Goal: Transaction & Acquisition: Subscribe to service/newsletter

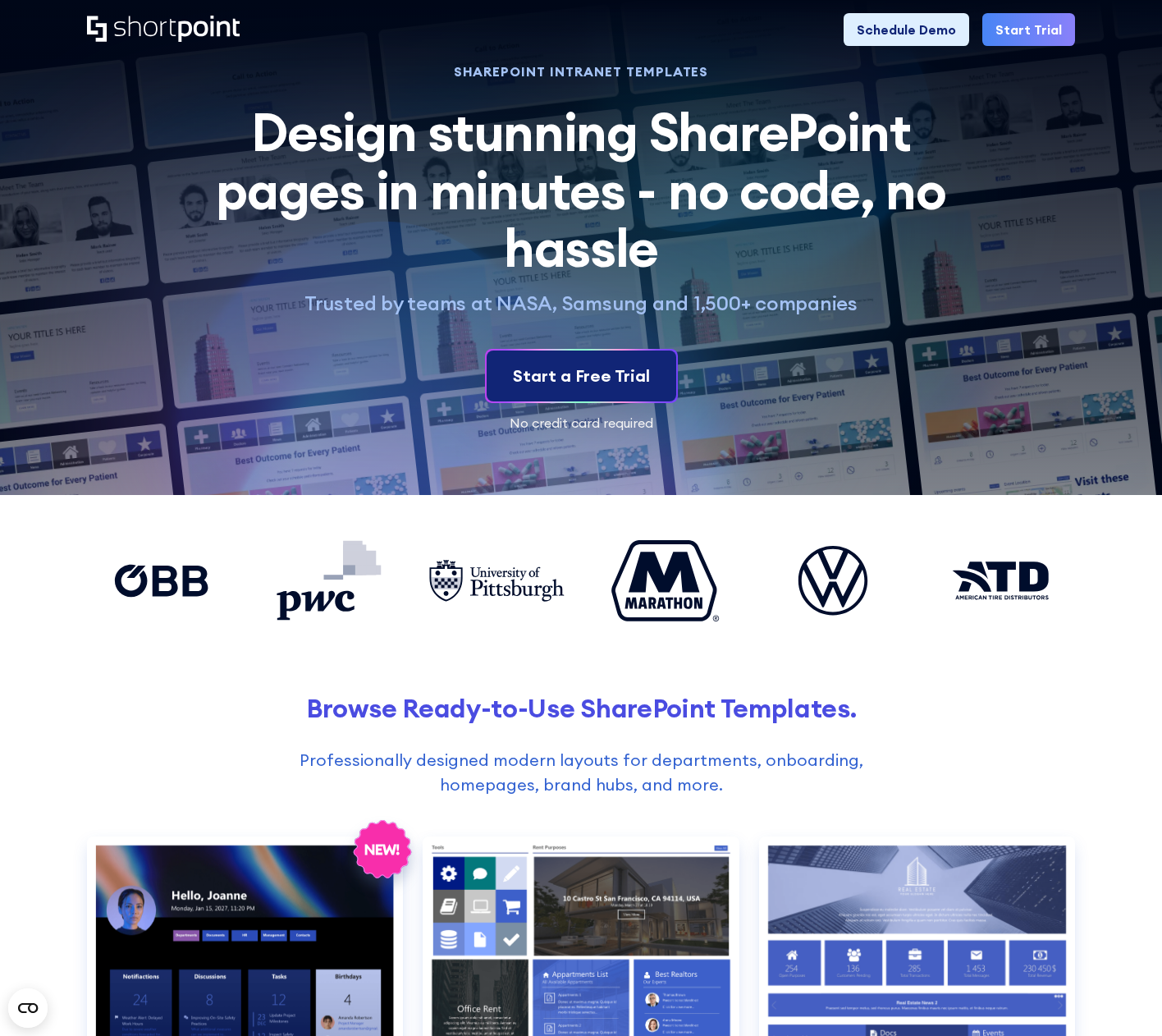
click at [548, 379] on div "Start a Free Trial" at bounding box center [581, 376] width 137 height 24
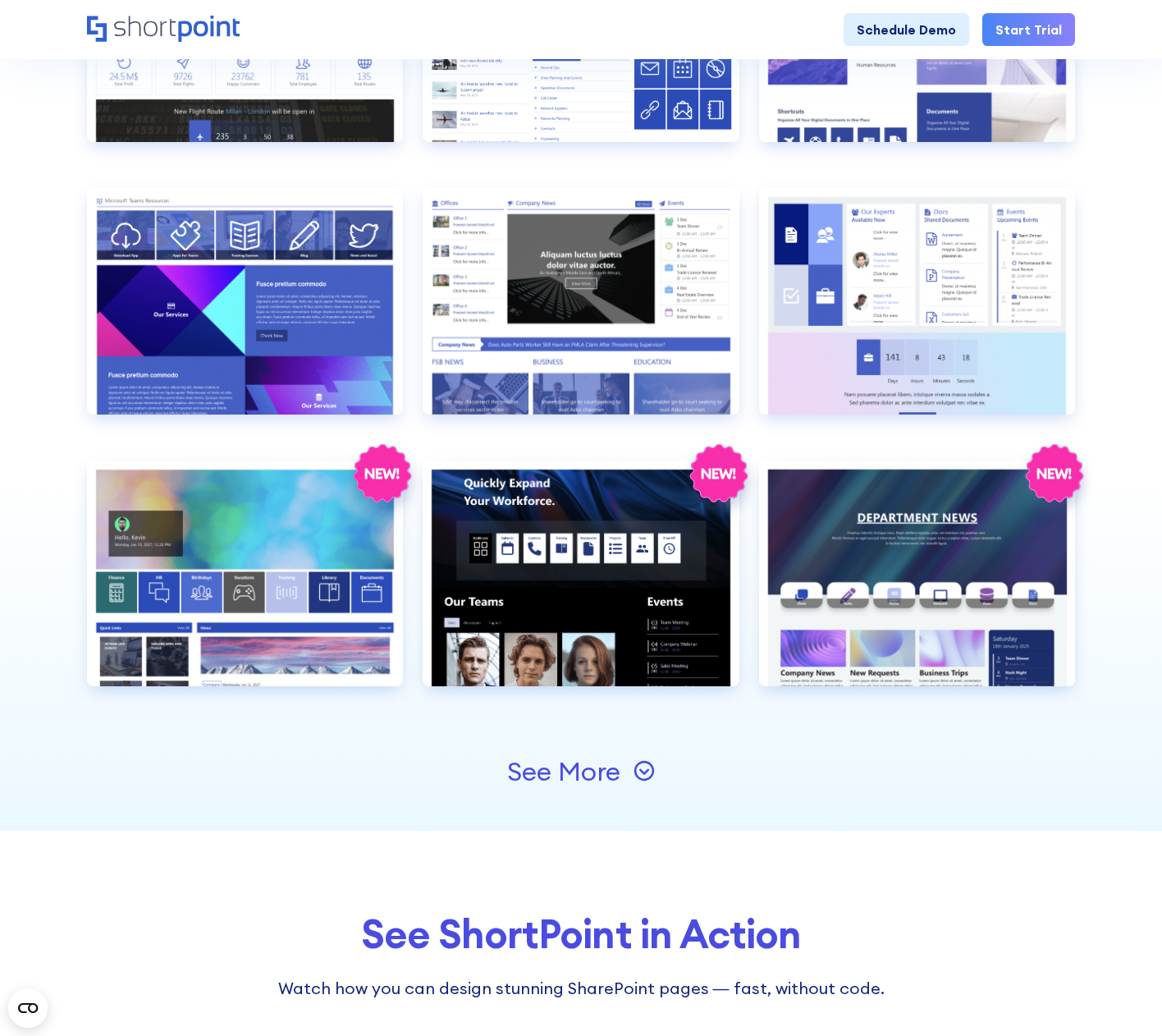
scroll to position [1477, 0]
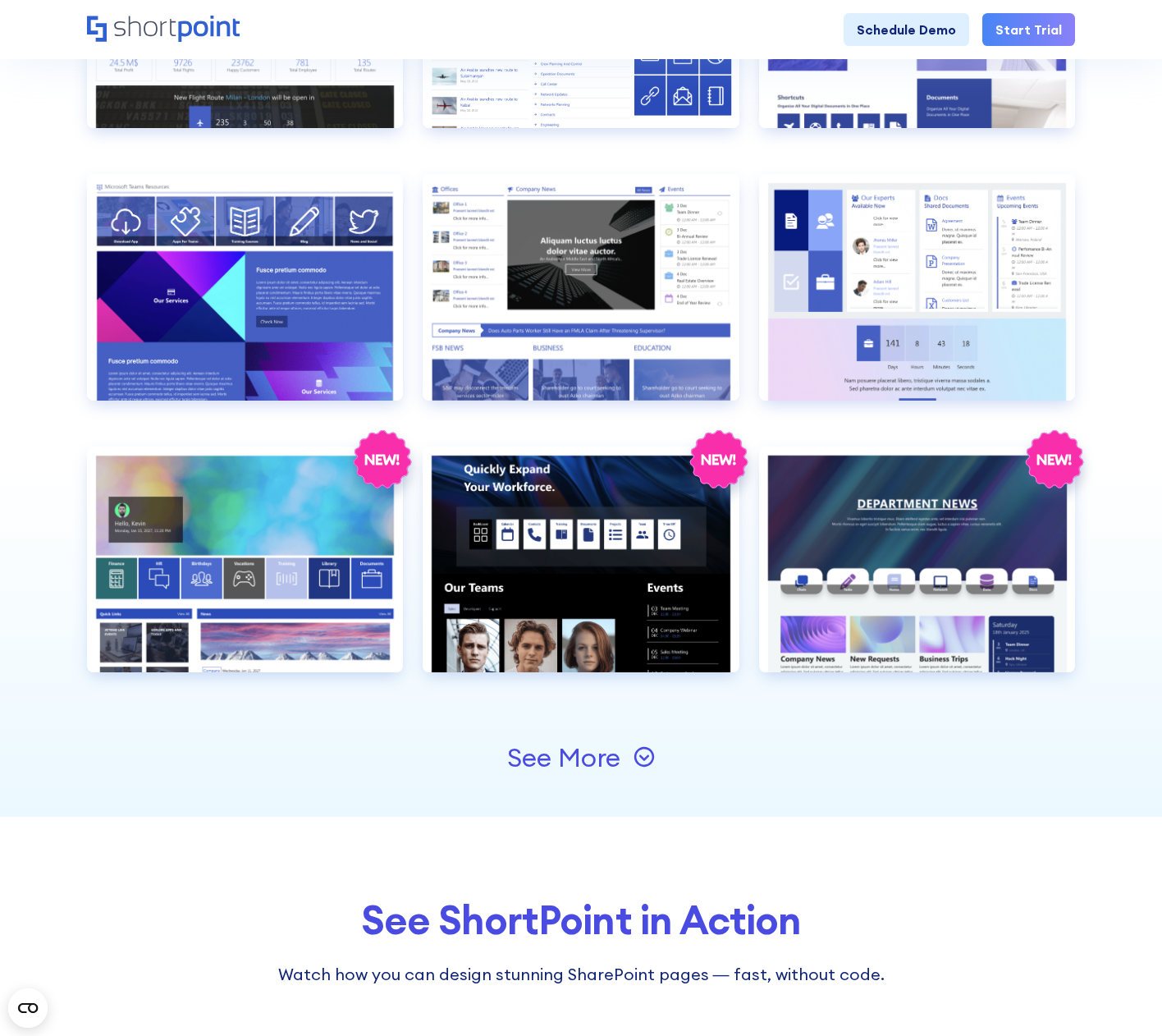
click at [637, 746] on icon at bounding box center [645, 757] width 22 height 22
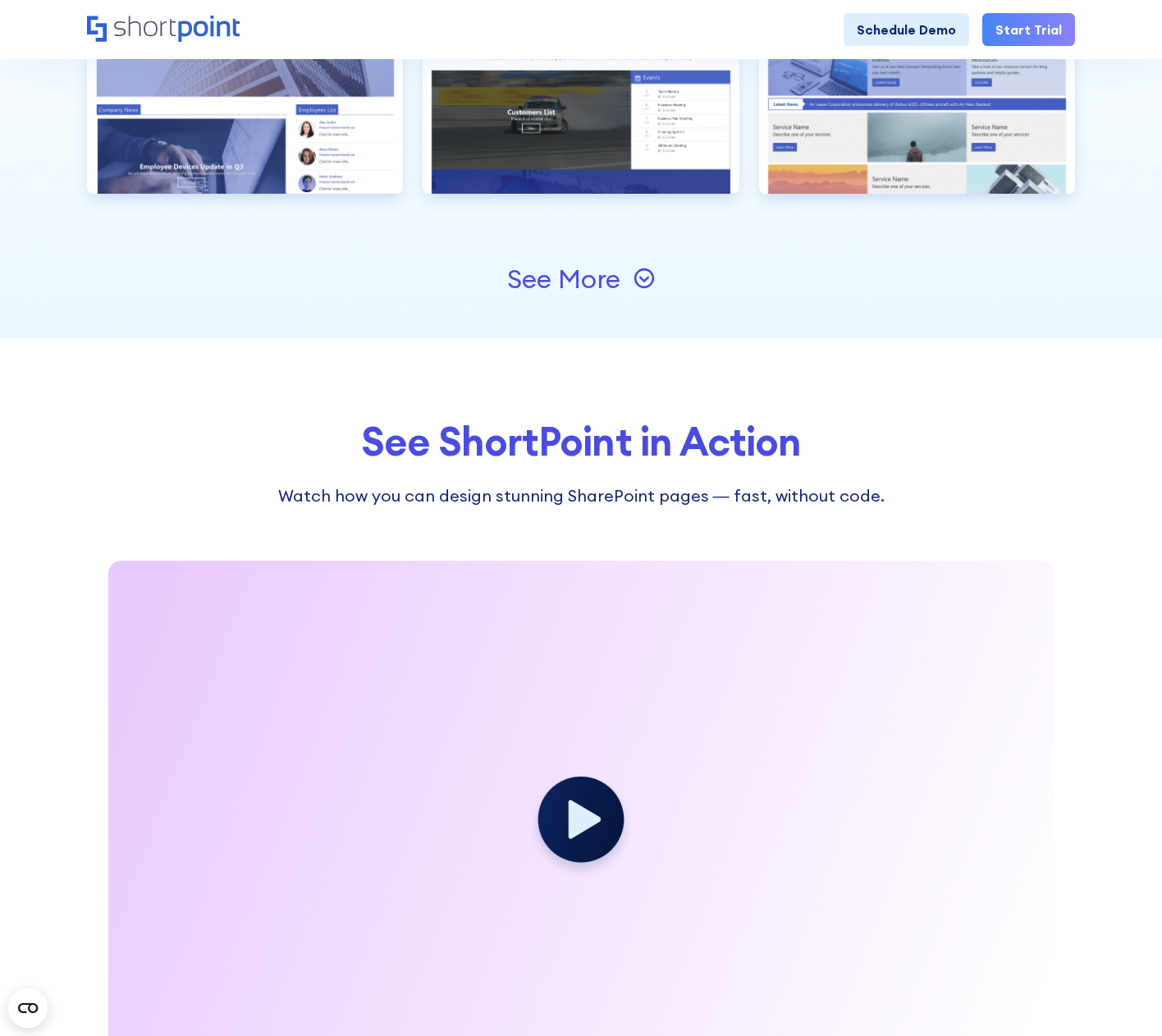
scroll to position [2462, 0]
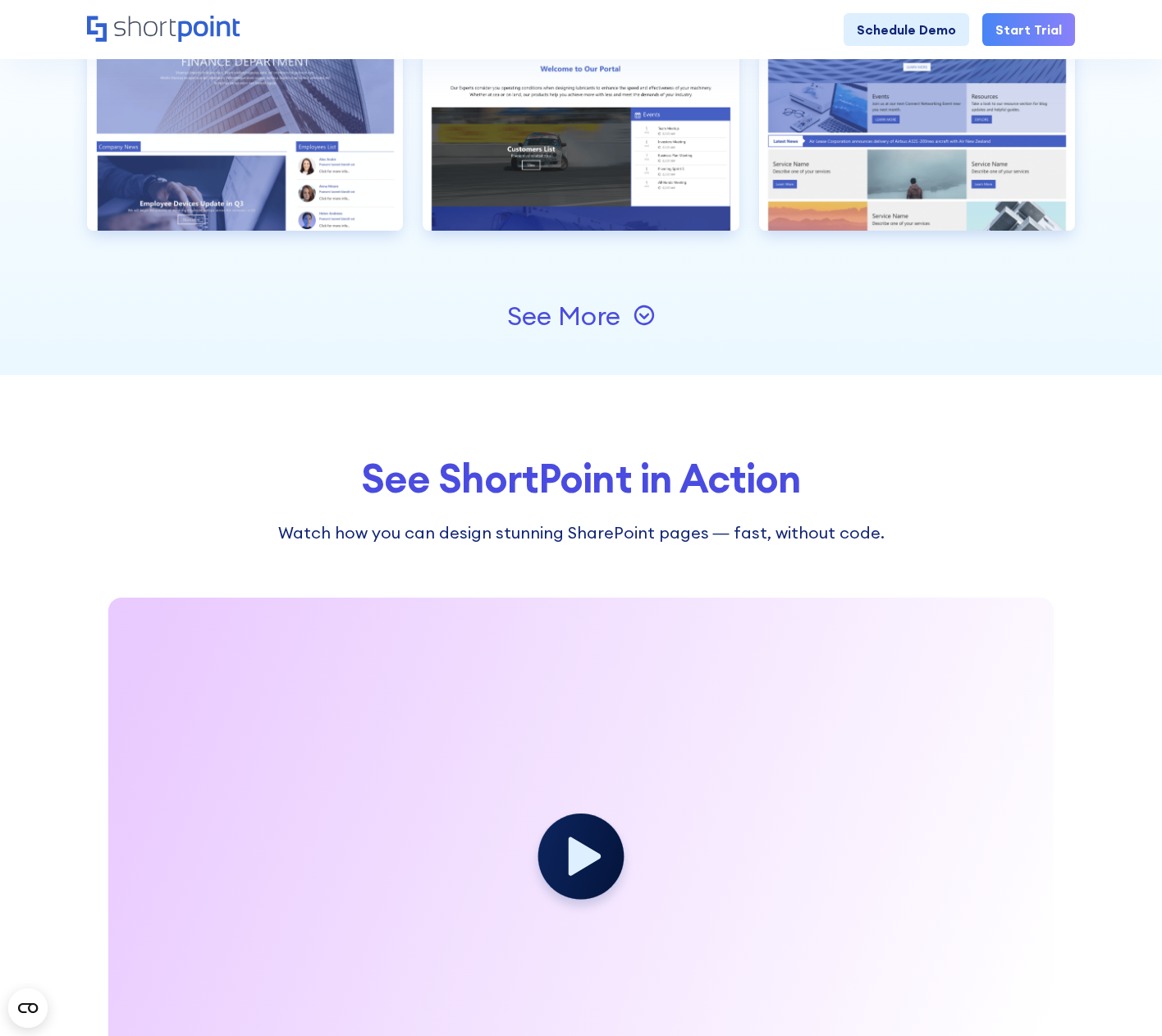
click at [636, 322] on icon at bounding box center [645, 315] width 22 height 22
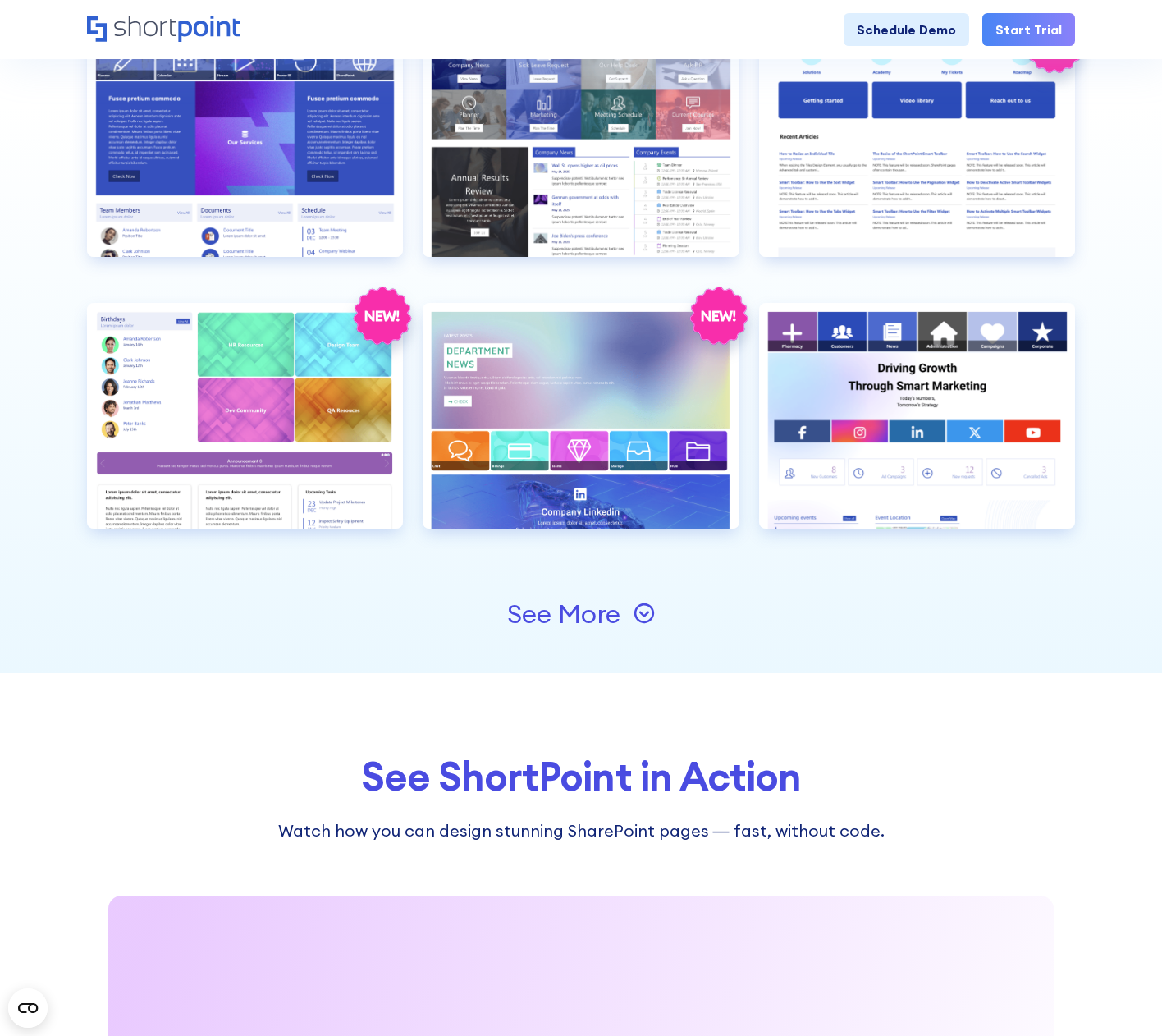
scroll to position [2708, 0]
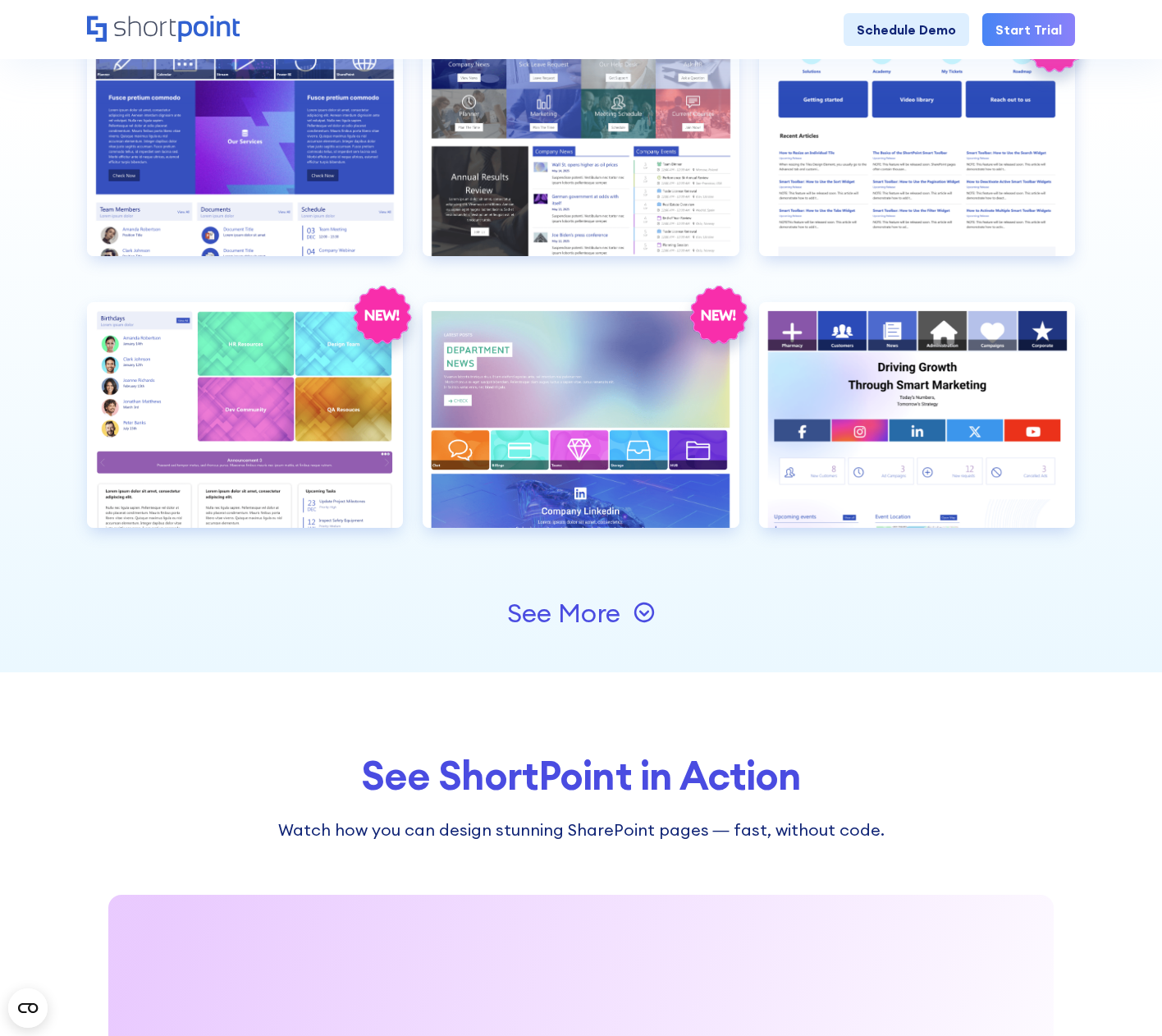
click at [612, 608] on div "See More" at bounding box center [563, 612] width 113 height 26
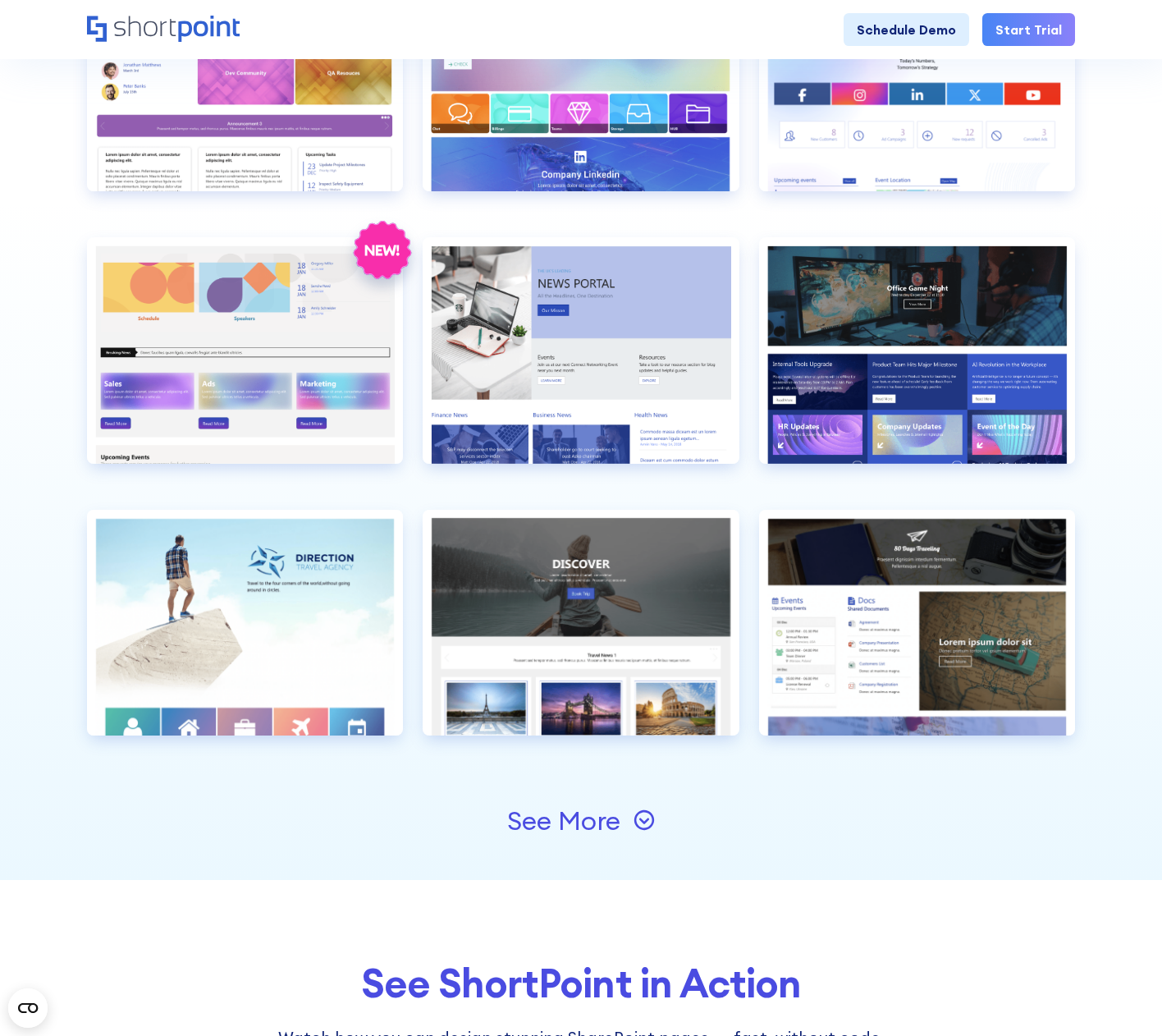
scroll to position [3201, 0]
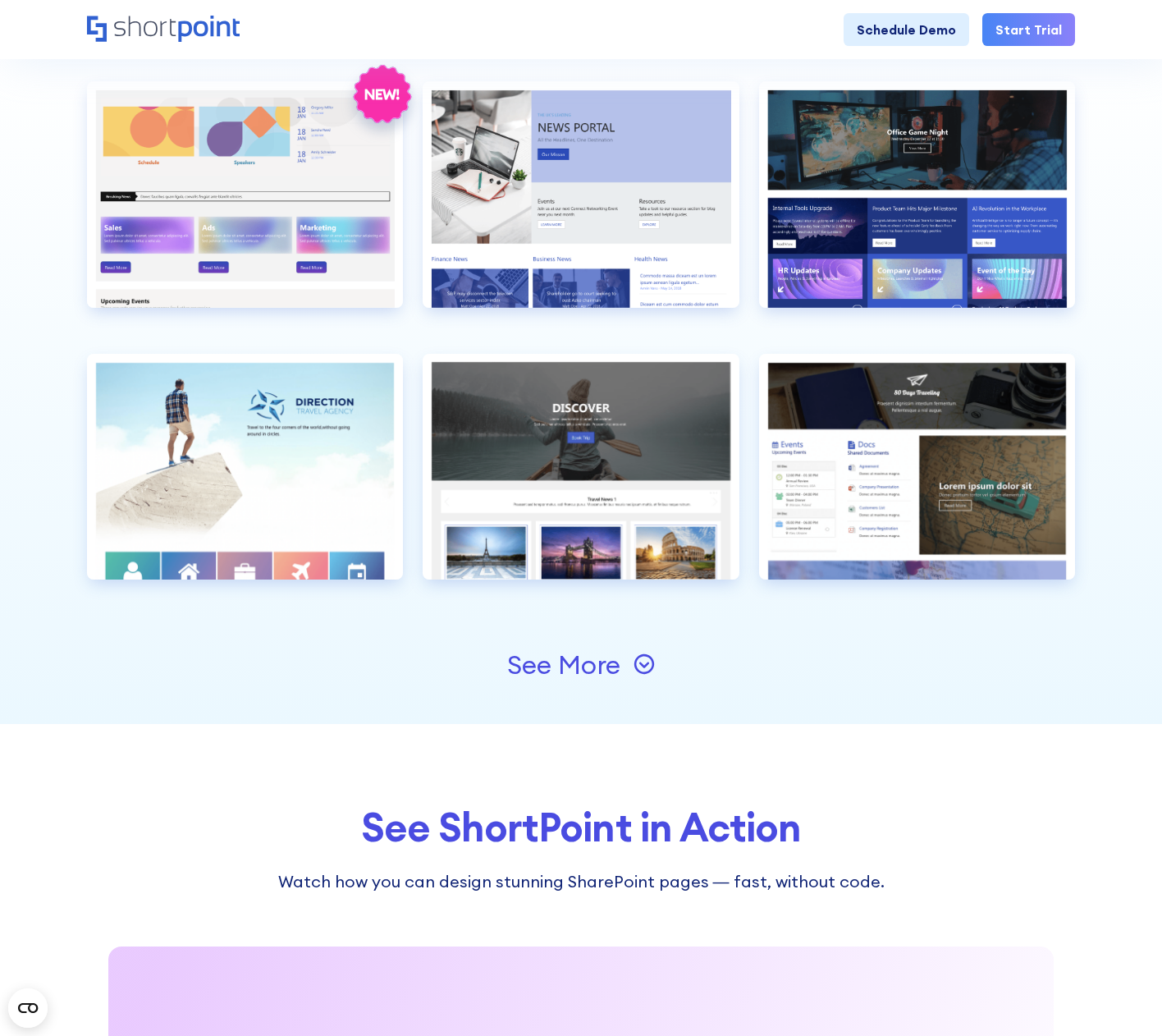
click at [624, 657] on div "See More" at bounding box center [580, 664] width 148 height 26
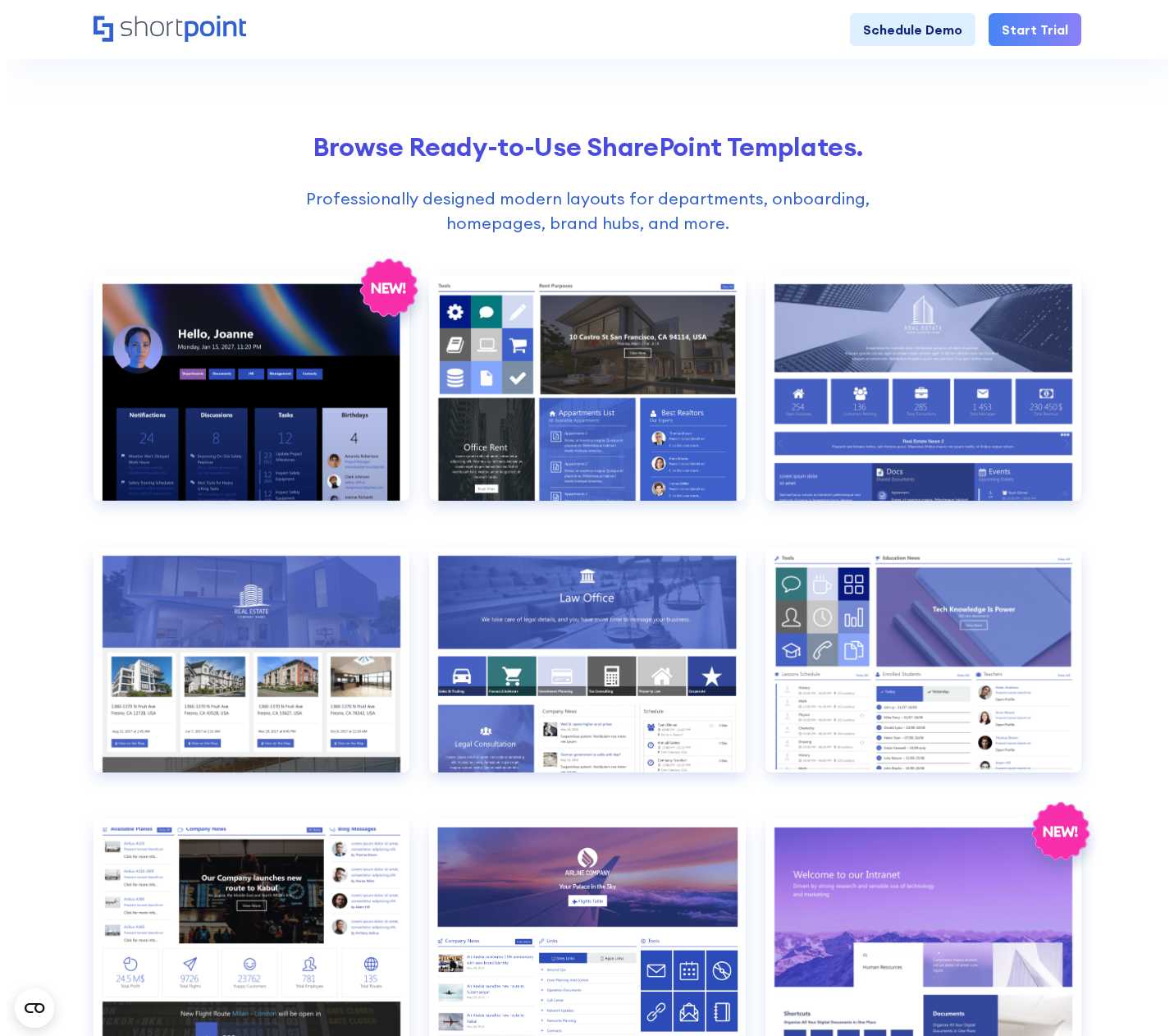
scroll to position [586, 0]
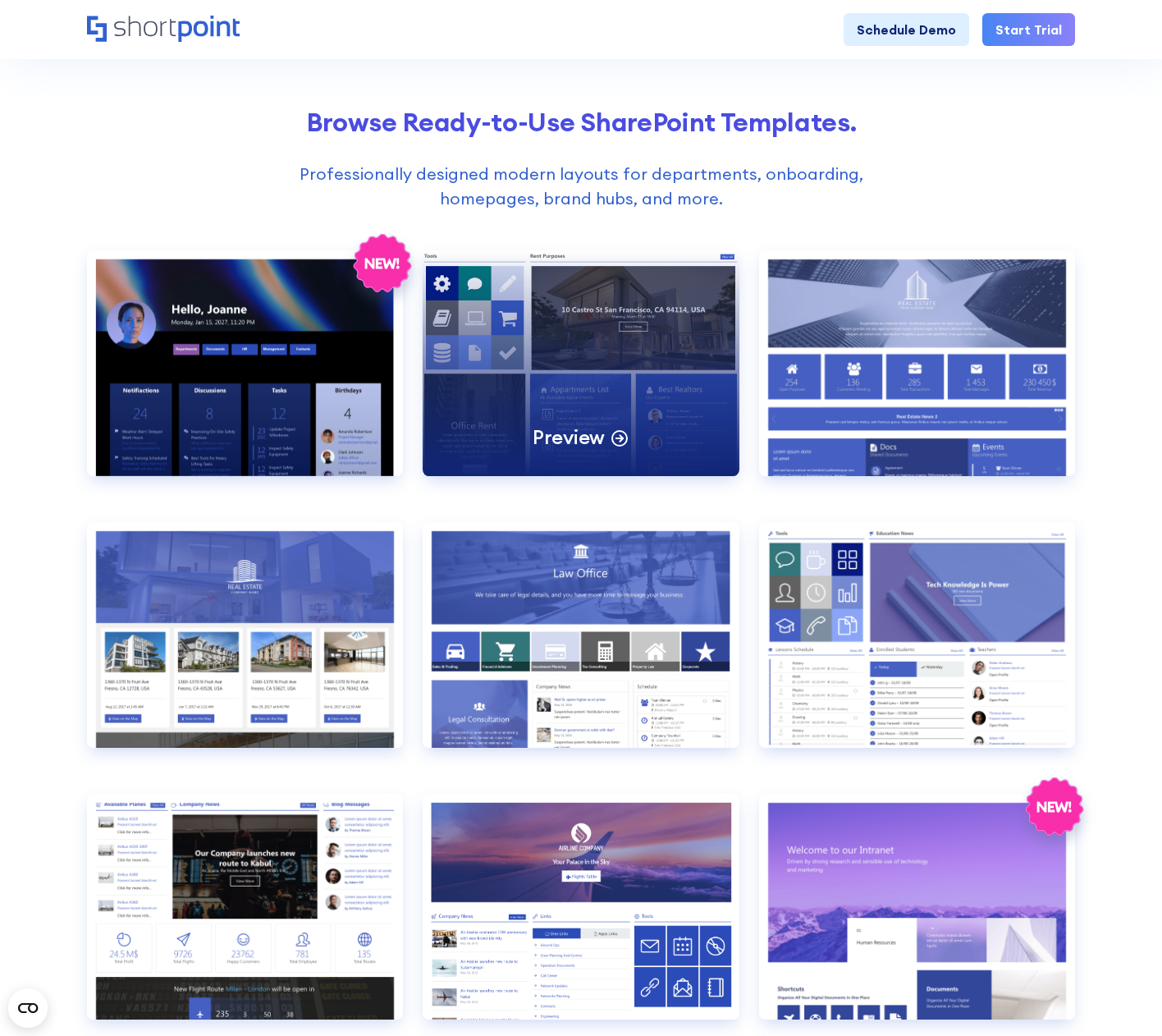
click at [602, 428] on p "Preview" at bounding box center [568, 437] width 72 height 25
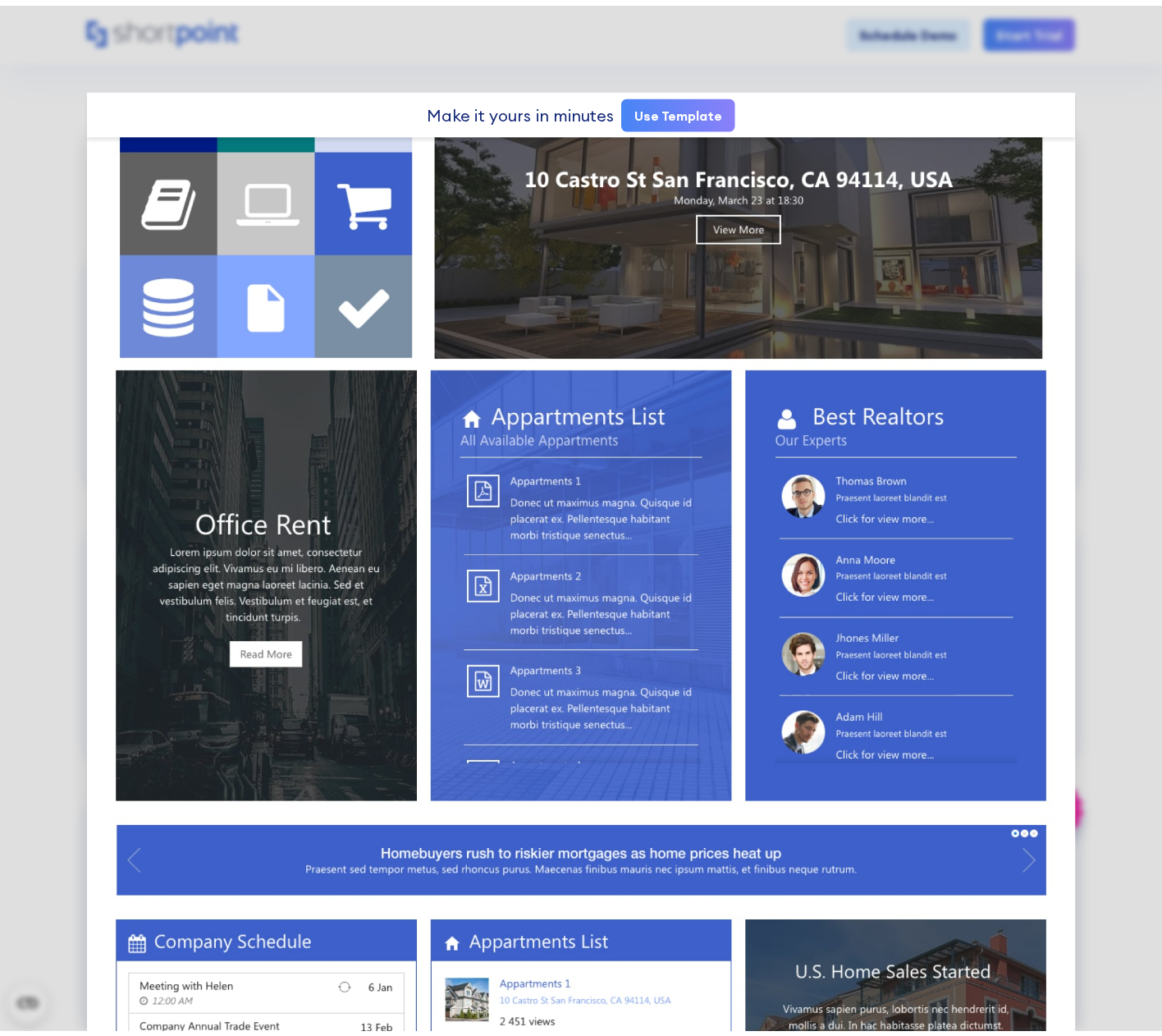
scroll to position [0, 0]
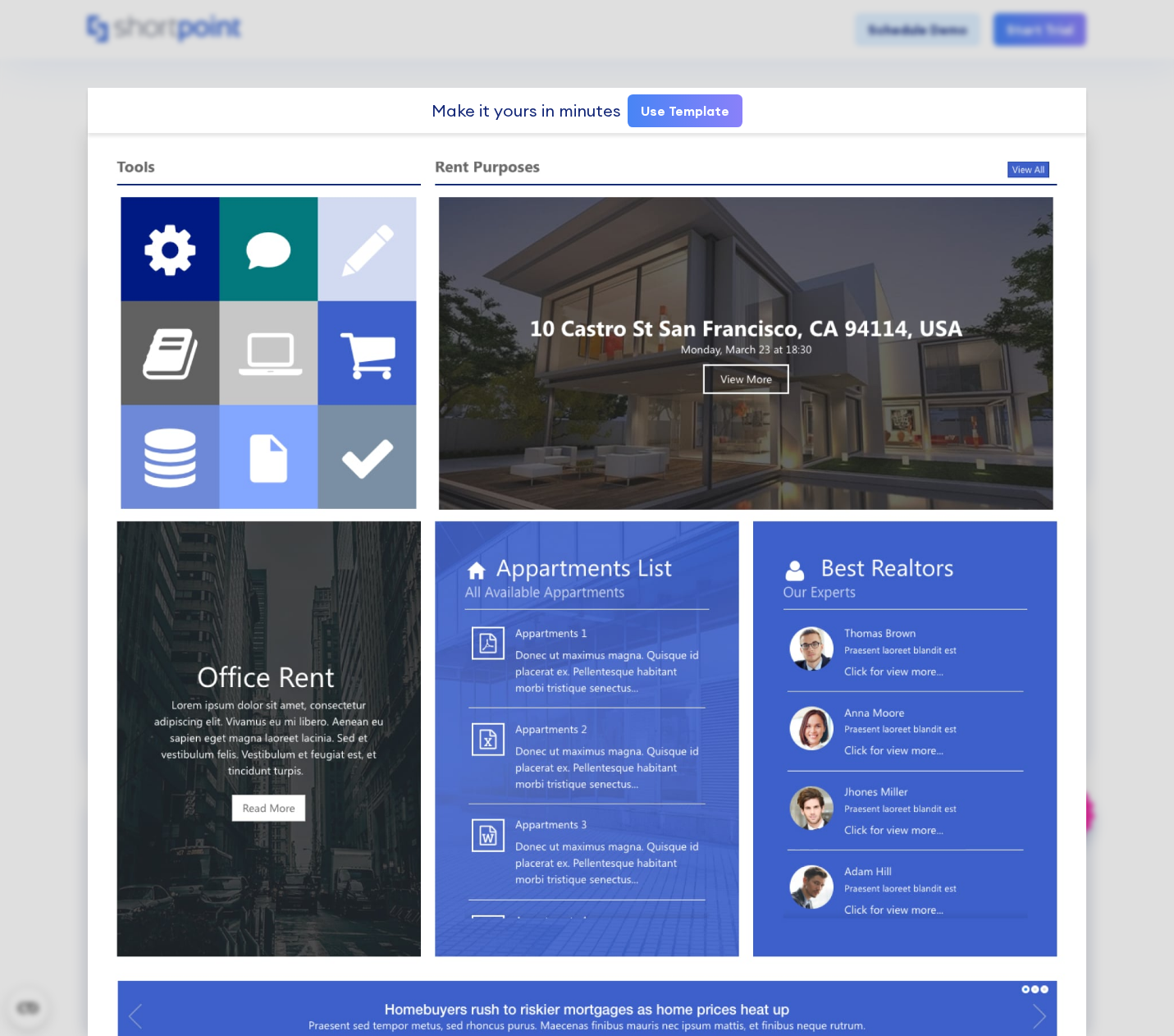
click at [1061, 101] on div "Make it yours in minutes Use Template" at bounding box center [587, 111] width 998 height 45
click at [318, 171] on img at bounding box center [587, 854] width 998 height 1442
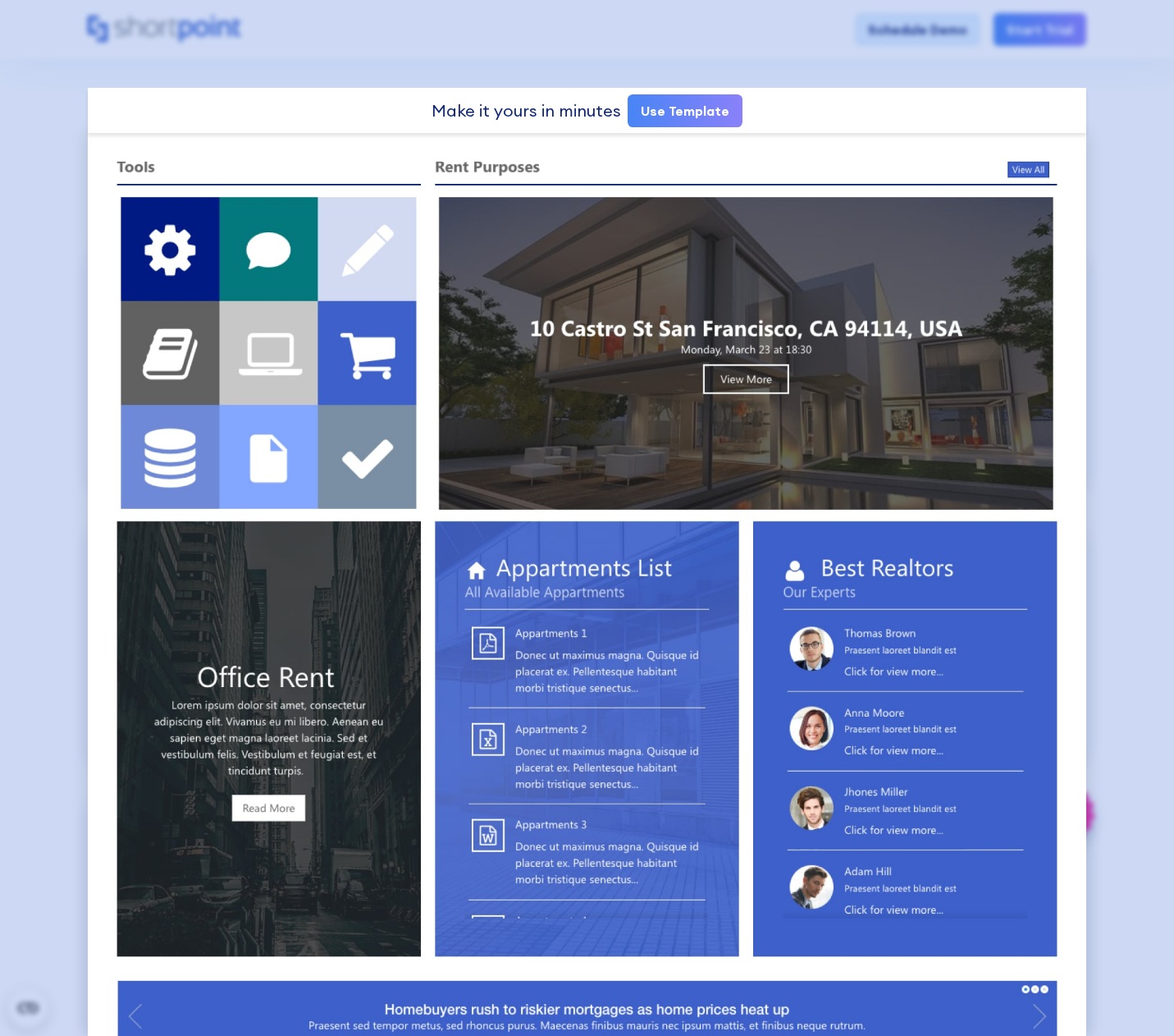
click at [858, 46] on div at bounding box center [587, 518] width 1174 height 1036
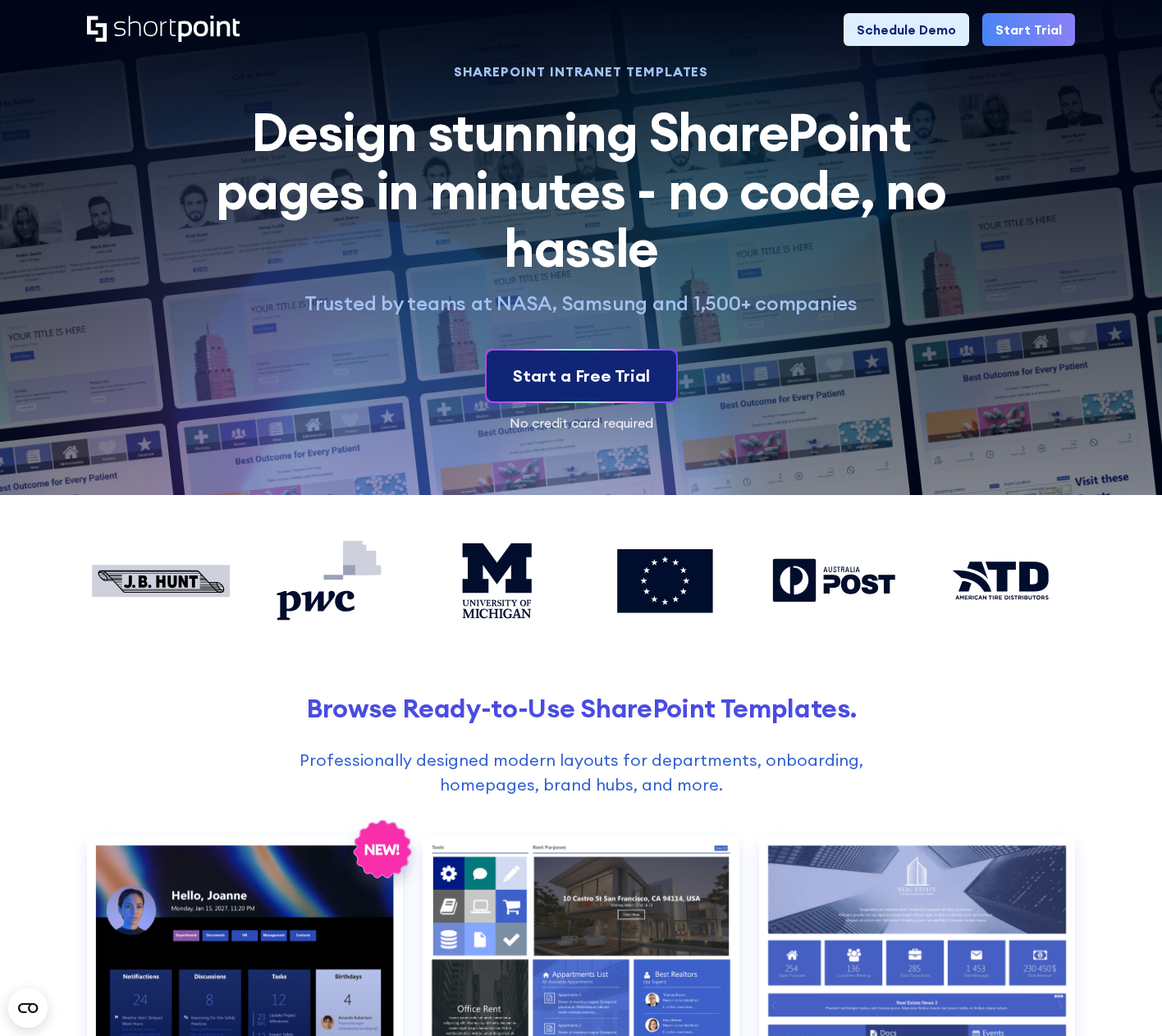
click at [584, 370] on div "Start a Free Trial" at bounding box center [581, 376] width 137 height 24
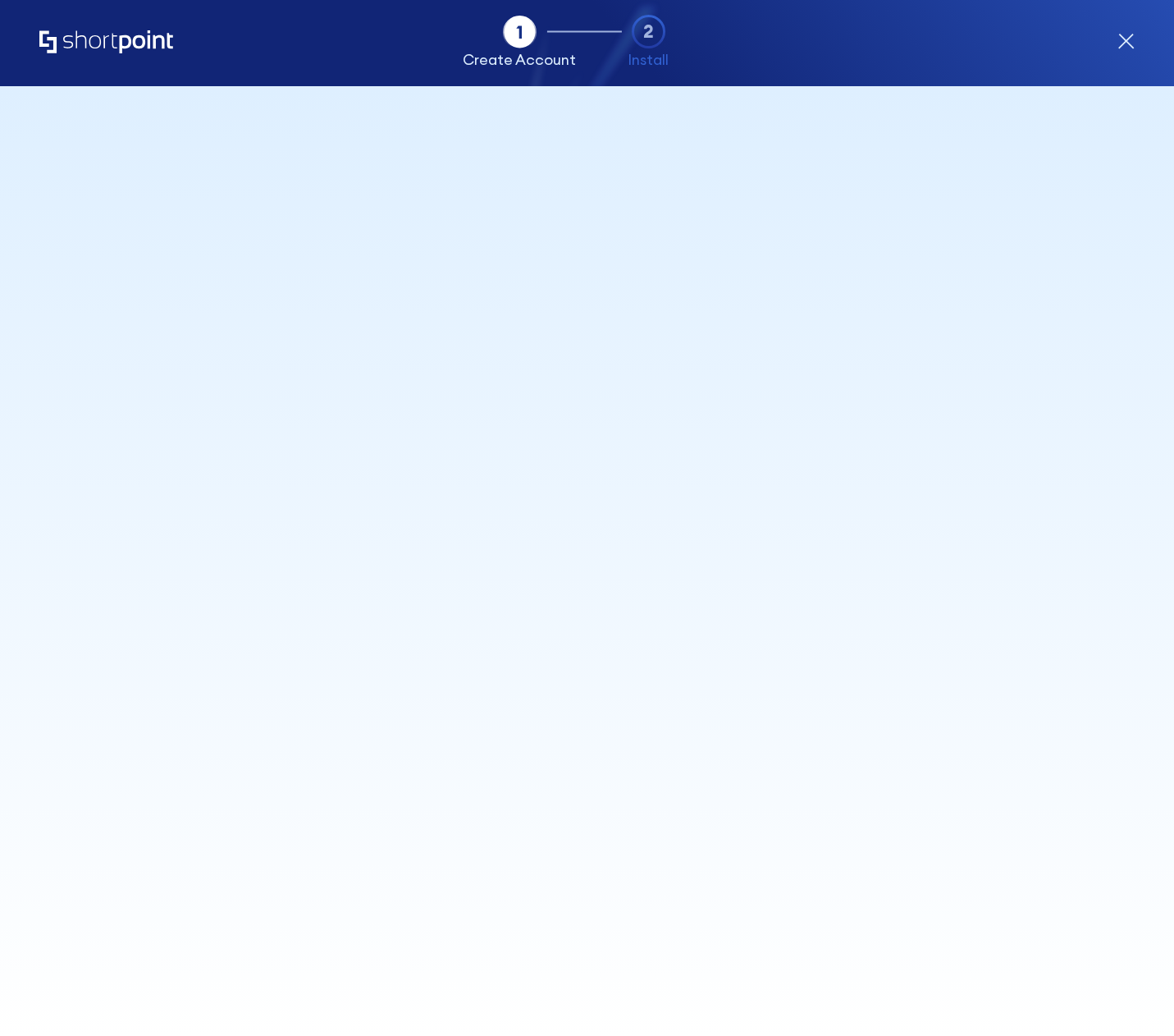
select select "+256"
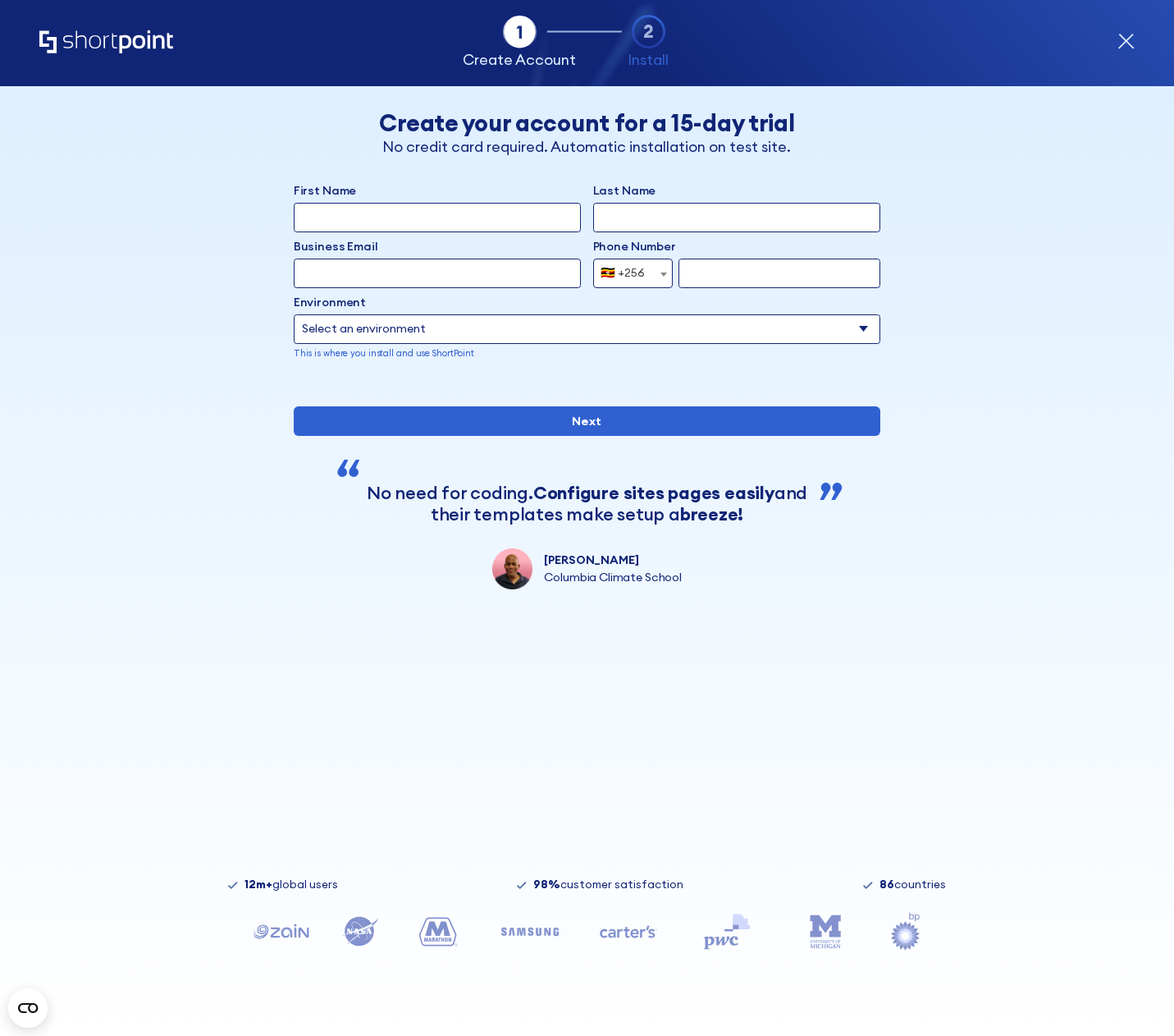
click at [654, 29] on icon "form" at bounding box center [649, 31] width 34 height 34
click at [1123, 48] on icon "form" at bounding box center [1127, 42] width 18 height 18
